Goal: Transaction & Acquisition: Book appointment/travel/reservation

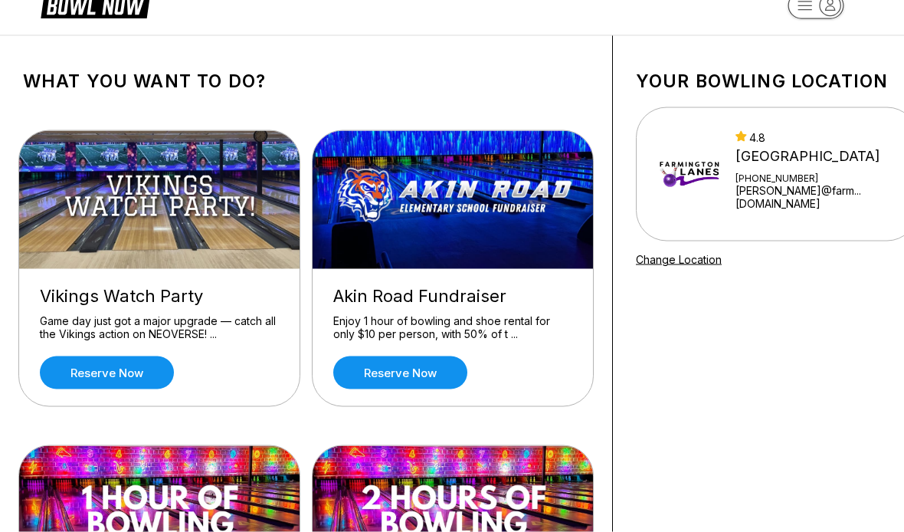
scroll to position [35, 0]
click at [480, 300] on div "Akin Road Fundraiser" at bounding box center [452, 296] width 239 height 21
click at [542, 200] on img at bounding box center [454, 200] width 282 height 138
click at [446, 375] on link "Reserve now" at bounding box center [400, 372] width 134 height 33
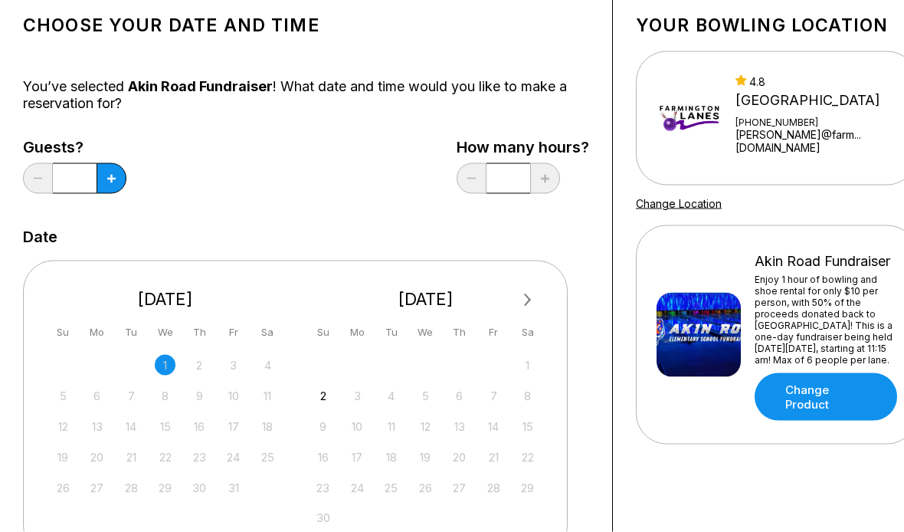
scroll to position [98, 0]
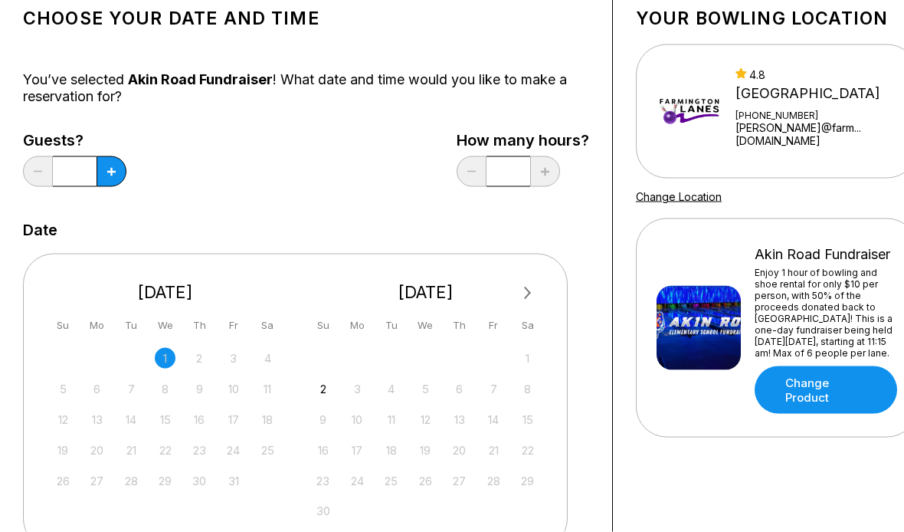
click at [118, 171] on button at bounding box center [112, 171] width 30 height 31
click at [117, 170] on button at bounding box center [112, 171] width 30 height 31
click at [123, 177] on button at bounding box center [112, 171] width 30 height 31
click at [122, 176] on button at bounding box center [112, 171] width 30 height 31
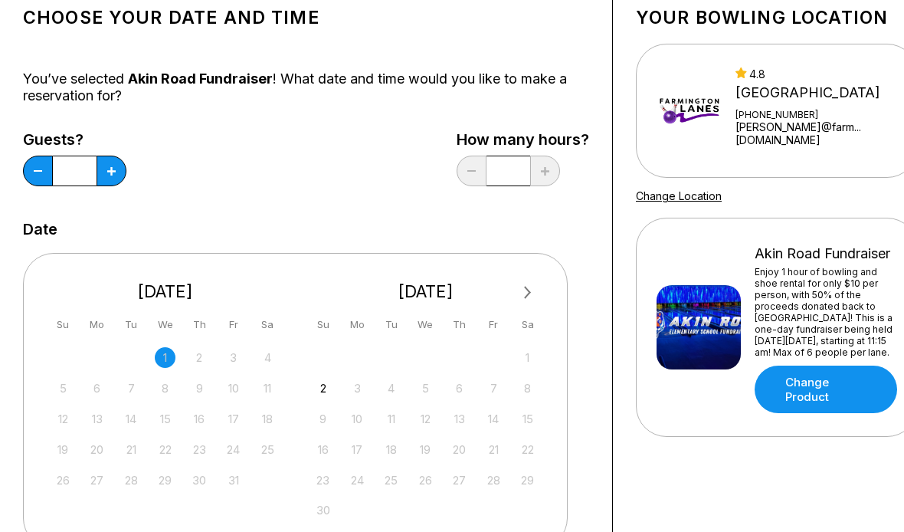
click at [123, 175] on button at bounding box center [112, 171] width 30 height 31
click at [122, 175] on button at bounding box center [112, 171] width 30 height 31
click at [126, 170] on button at bounding box center [112, 171] width 30 height 31
click at [125, 170] on button at bounding box center [112, 171] width 30 height 31
click at [120, 175] on button at bounding box center [112, 171] width 30 height 31
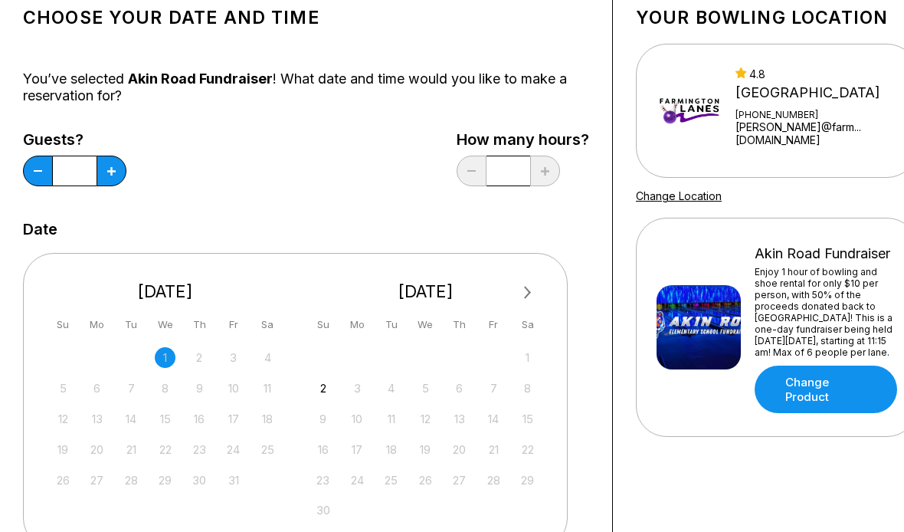
click at [39, 170] on icon at bounding box center [38, 171] width 8 height 2
click at [35, 179] on button at bounding box center [38, 171] width 30 height 31
click at [35, 178] on button at bounding box center [38, 171] width 30 height 31
type input "*"
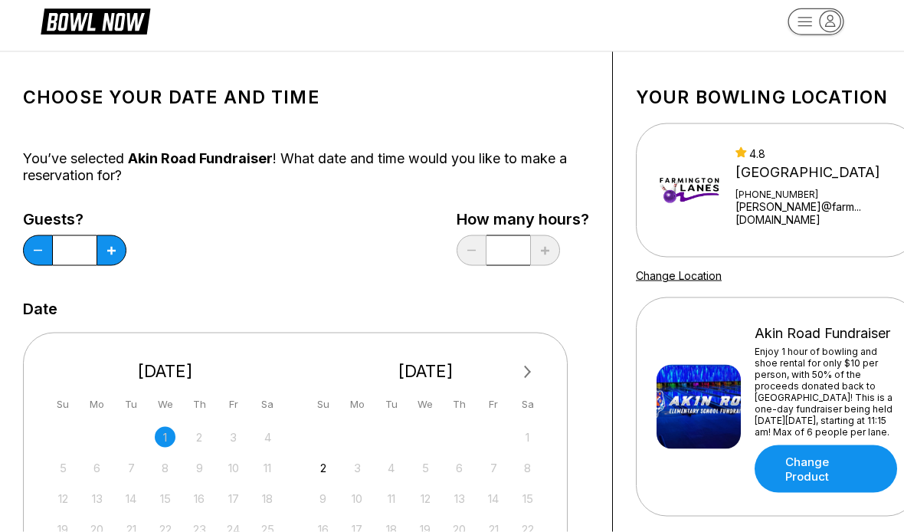
scroll to position [0, 0]
